Goal: Information Seeking & Learning: Learn about a topic

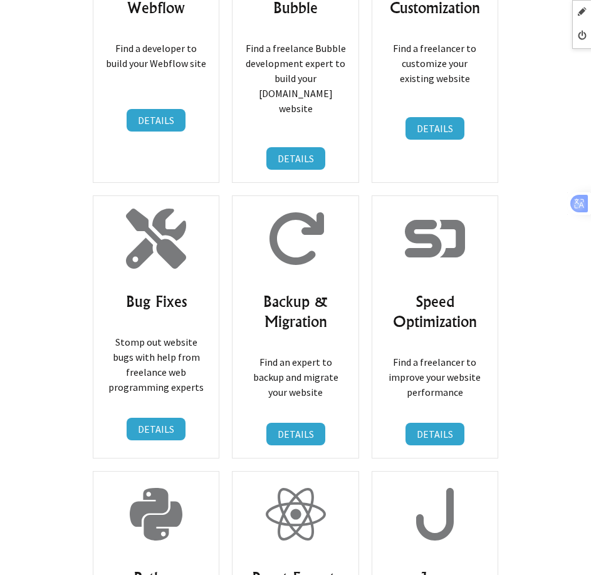
scroll to position [7644, 0]
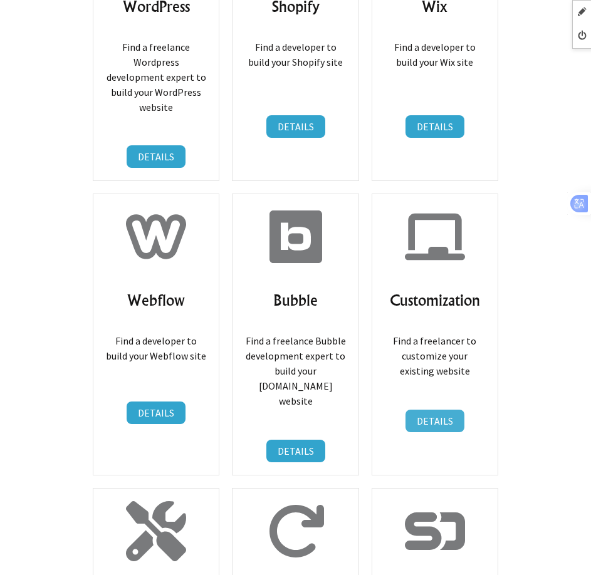
click at [434, 410] on link "DETAILS" at bounding box center [434, 421] width 59 height 23
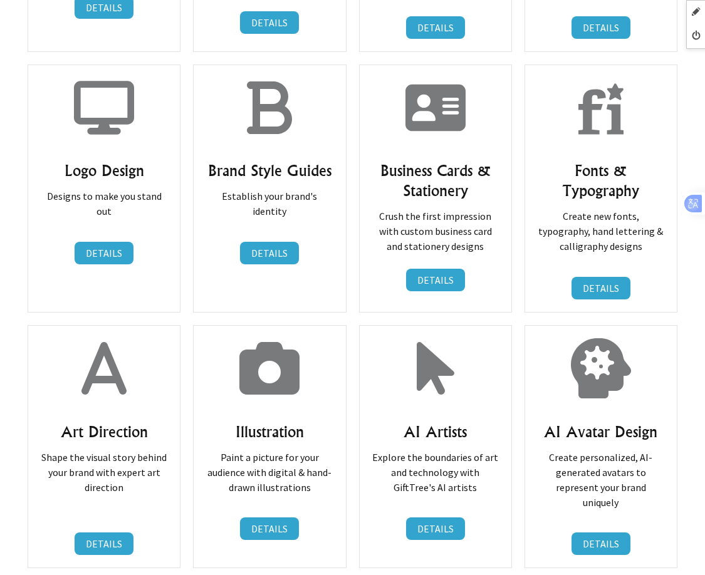
scroll to position [1191, 0]
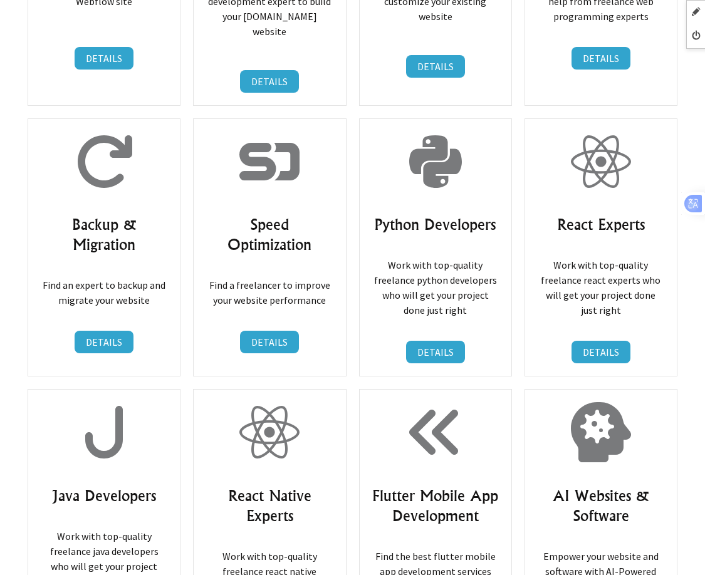
scroll to position [6015, 0]
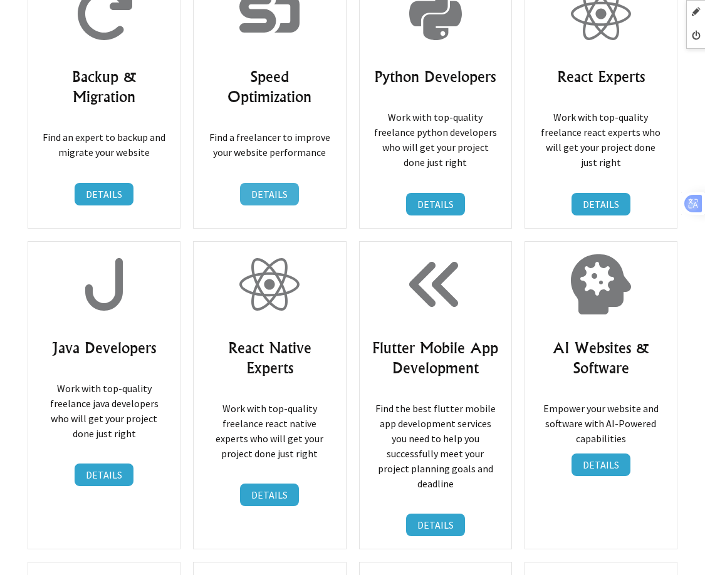
click at [263, 183] on link "DETAILS" at bounding box center [269, 194] width 59 height 23
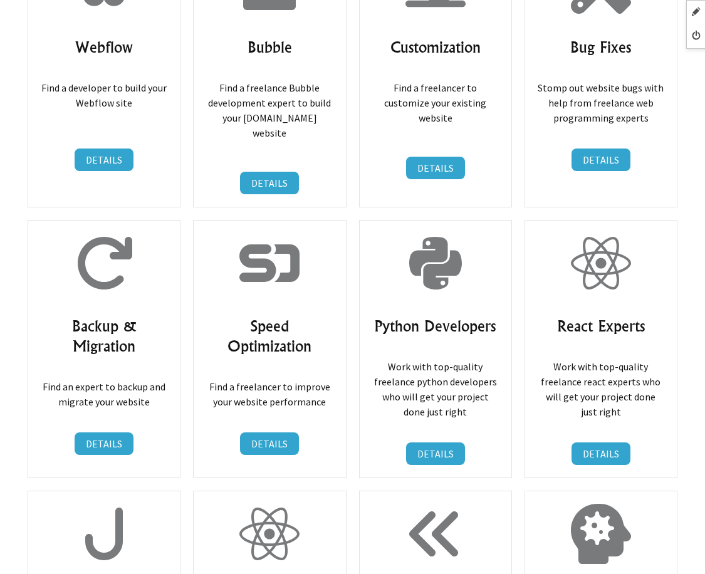
scroll to position [5890, 0]
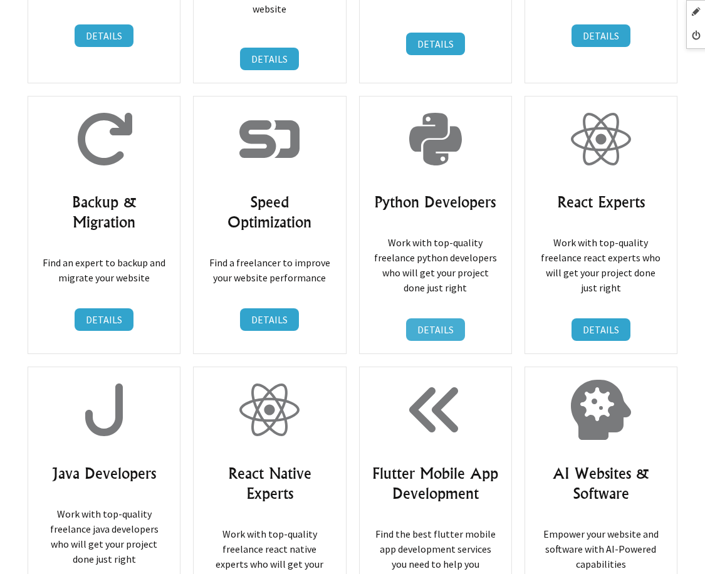
click at [425, 318] on link "DETAILS" at bounding box center [435, 329] width 59 height 23
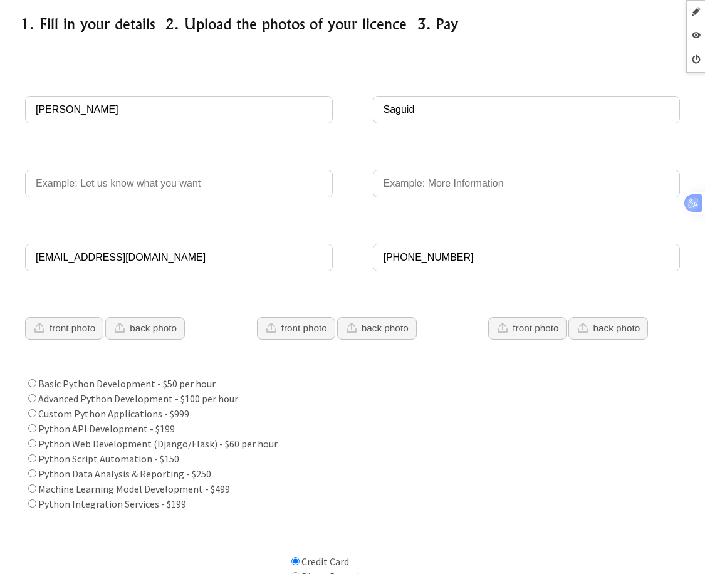
scroll to position [251, 0]
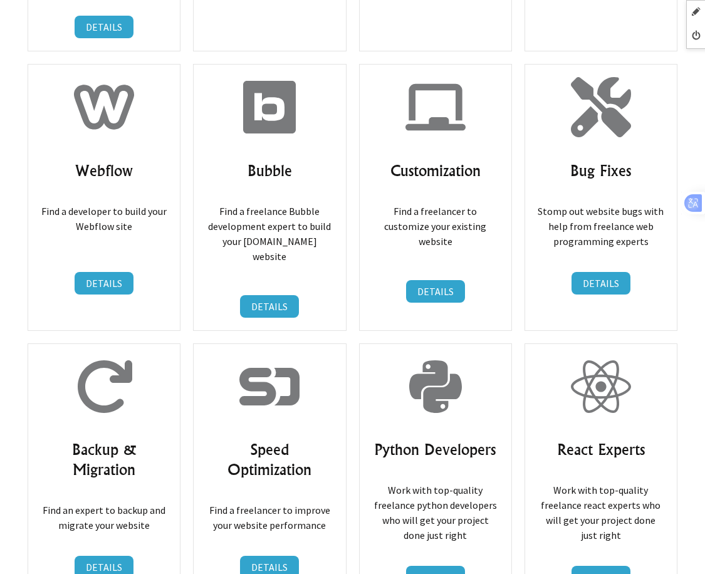
scroll to position [5765, 0]
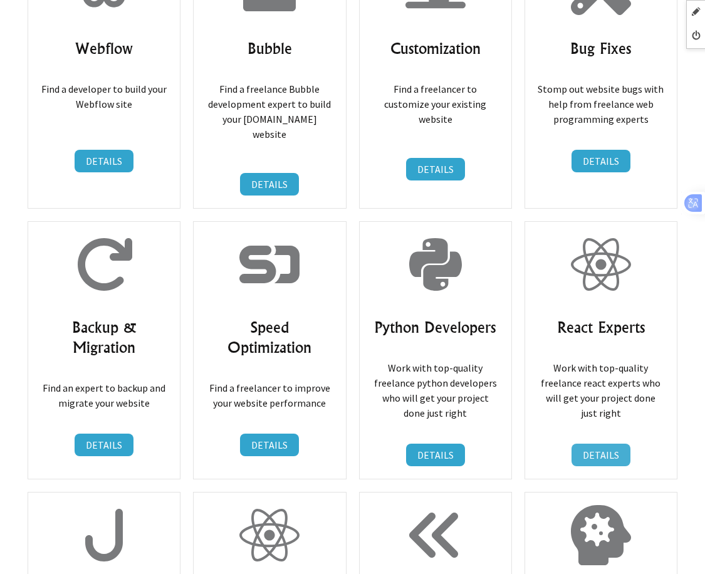
click at [615, 444] on link "DETAILS" at bounding box center [600, 455] width 59 height 23
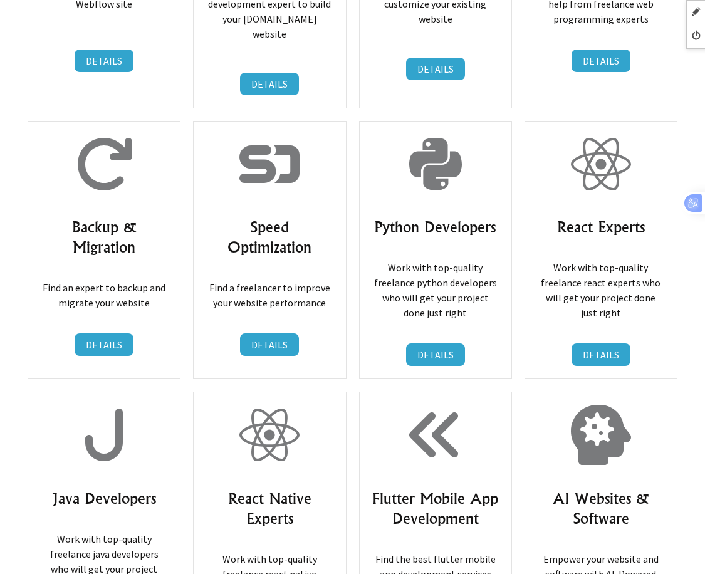
scroll to position [5953, 0]
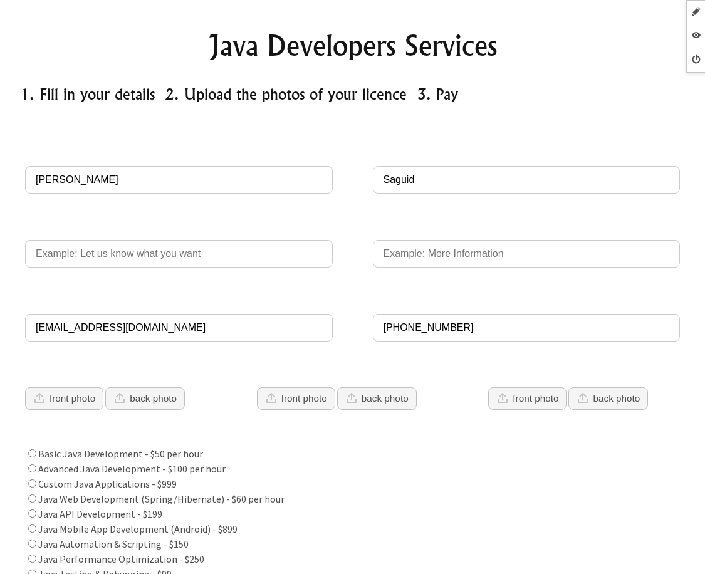
scroll to position [125, 0]
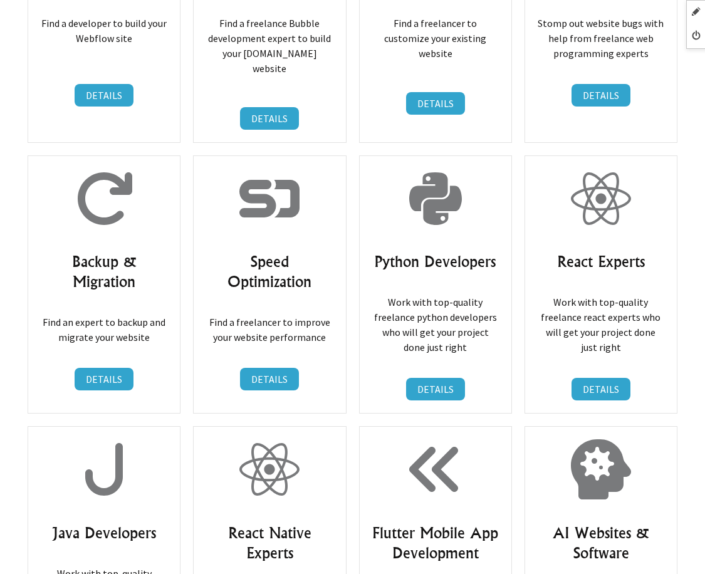
scroll to position [6015, 0]
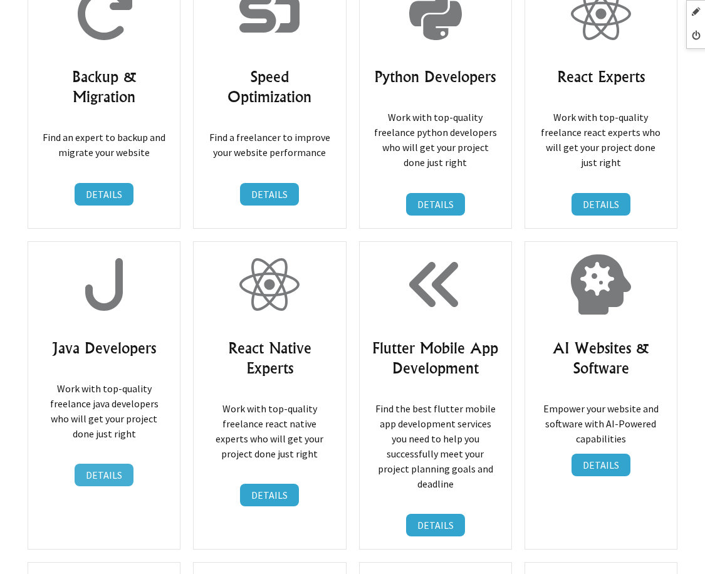
click at [112, 464] on link "DETAILS" at bounding box center [104, 475] width 59 height 23
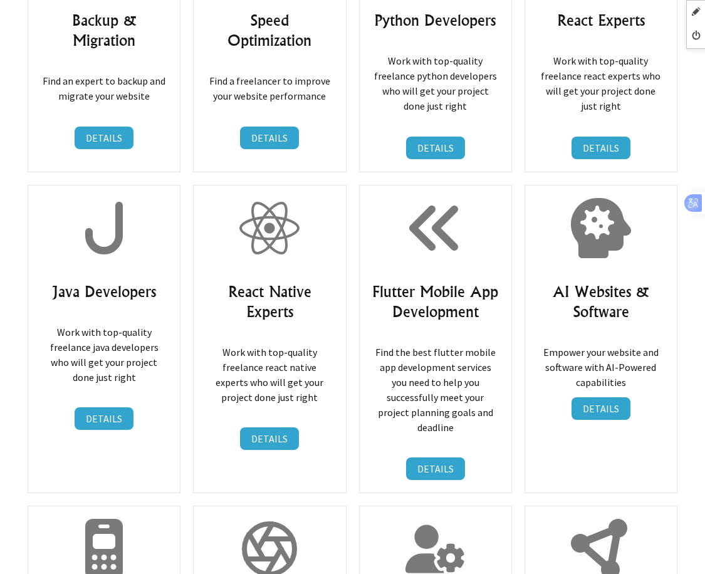
scroll to position [6015, 0]
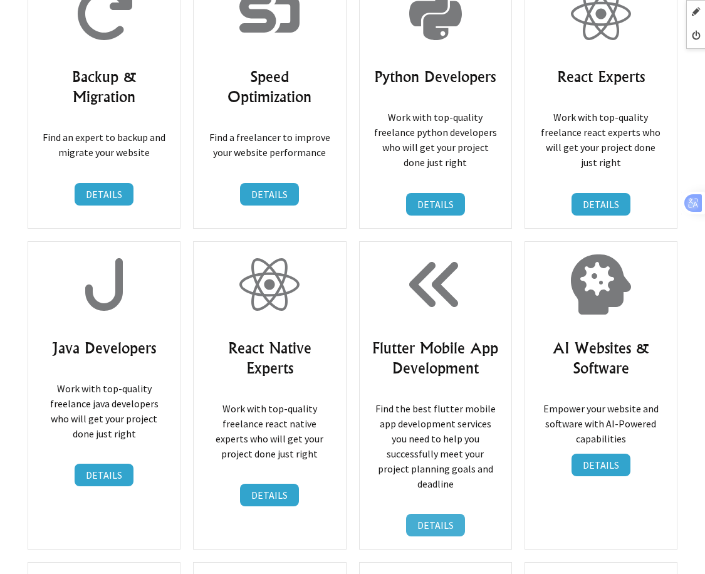
click at [440, 514] on link "DETAILS" at bounding box center [435, 525] width 59 height 23
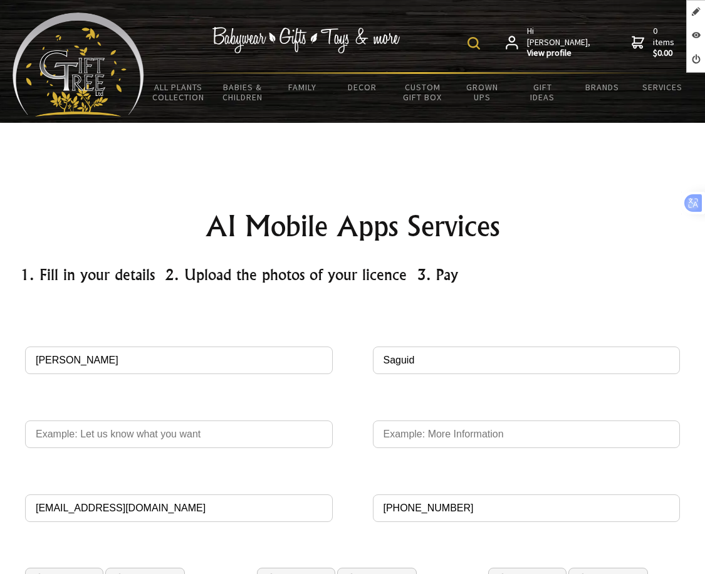
scroll to position [63, 0]
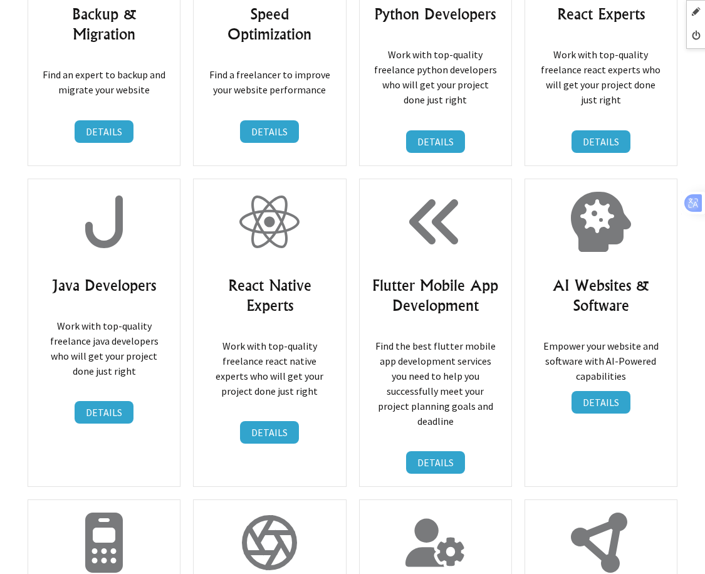
scroll to position [6329, 0]
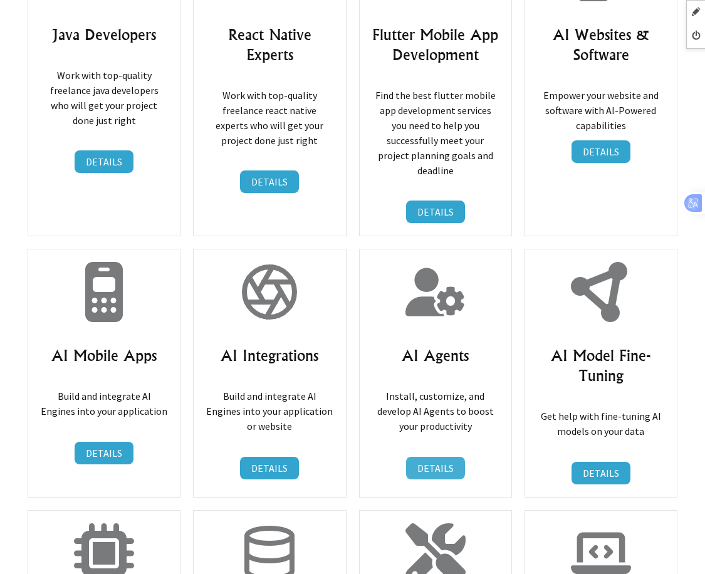
click at [447, 457] on link "DETAILS" at bounding box center [435, 468] width 59 height 23
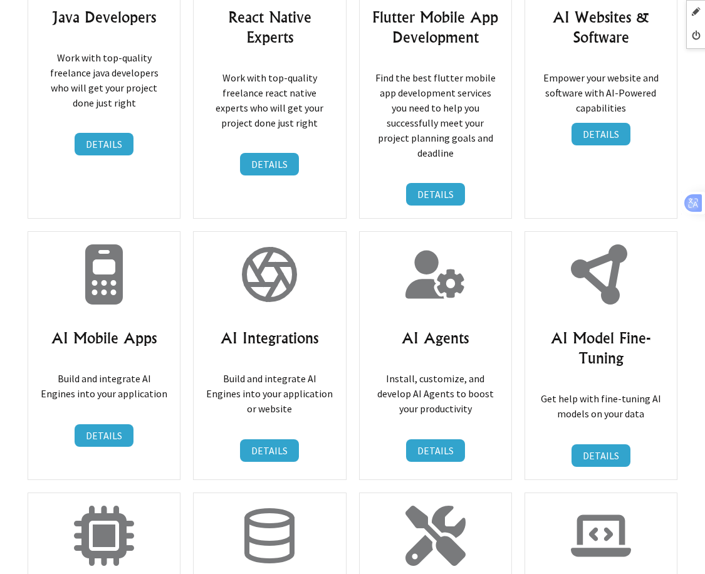
scroll to position [6454, 0]
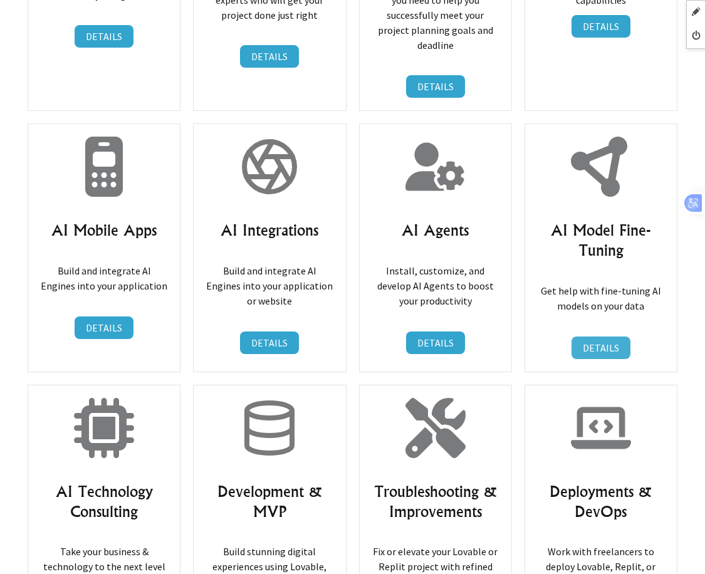
click at [598, 336] on link "DETAILS" at bounding box center [600, 347] width 59 height 23
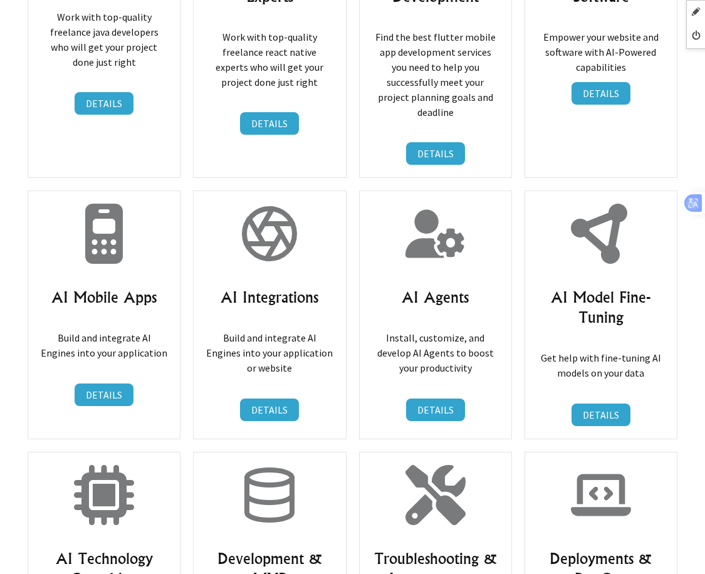
scroll to position [6415, 0]
